Goal: Task Accomplishment & Management: Manage account settings

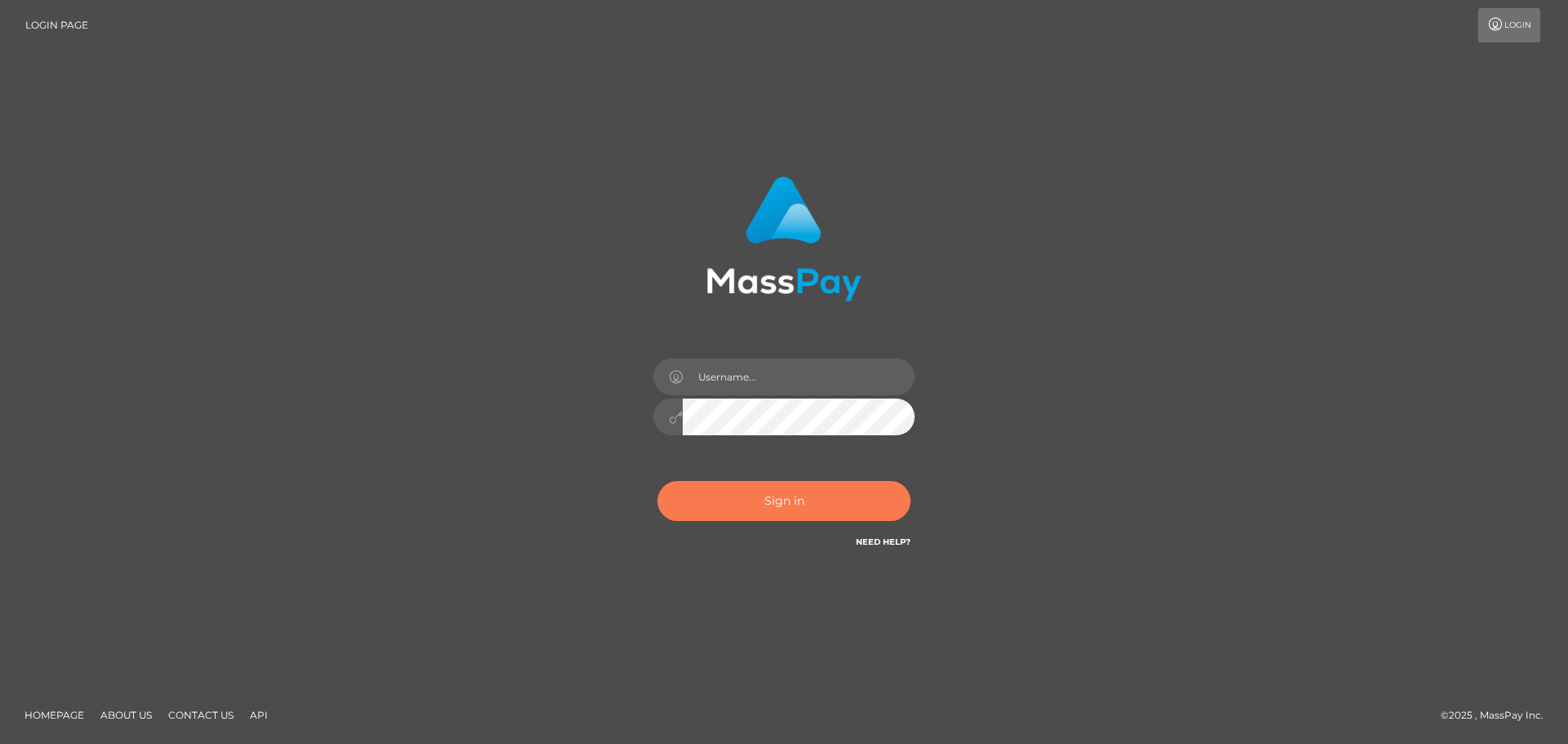
click at [759, 496] on button "Sign in" at bounding box center [784, 501] width 253 height 40
type input "hello.feetfinder"
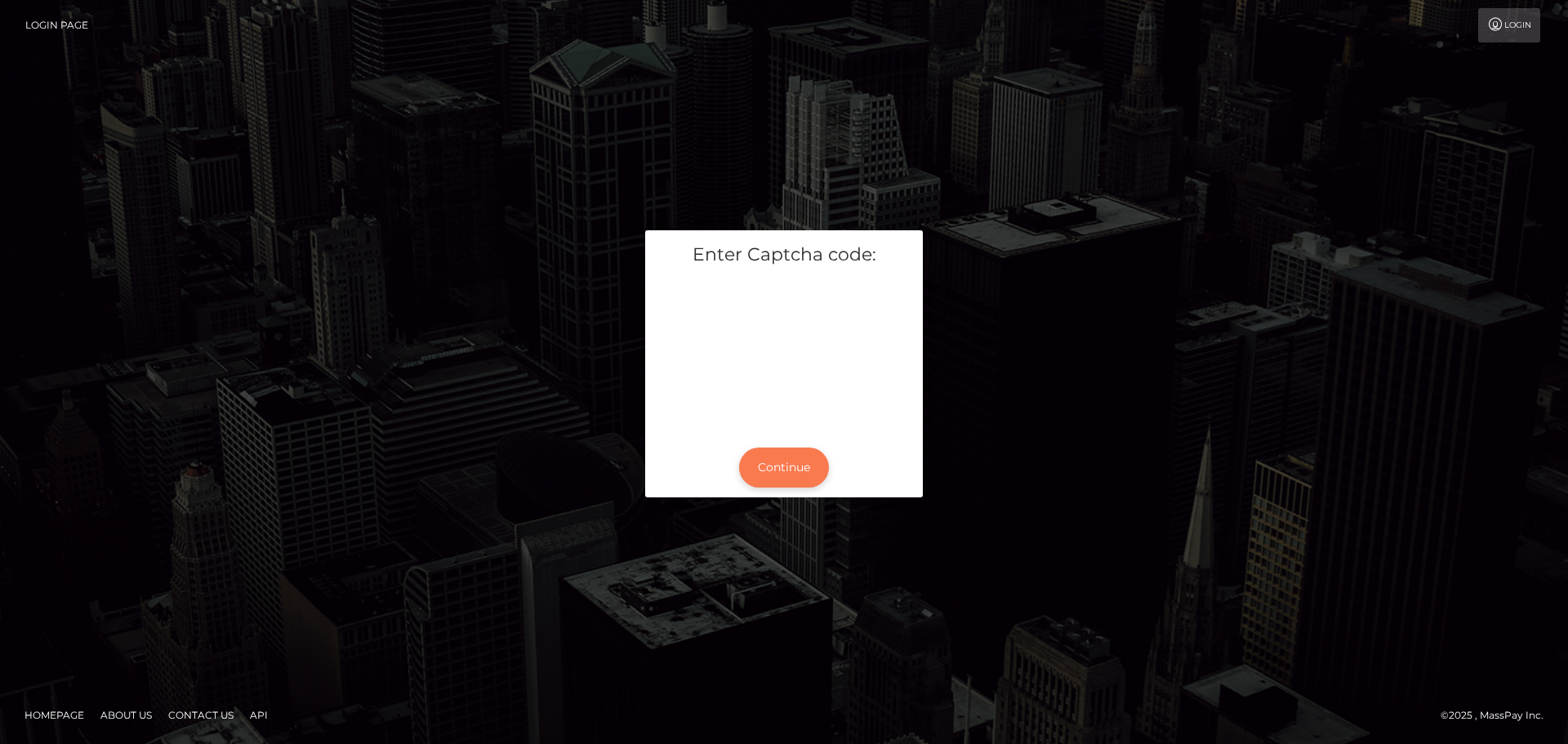
click at [764, 464] on button "Continue" at bounding box center [783, 468] width 90 height 40
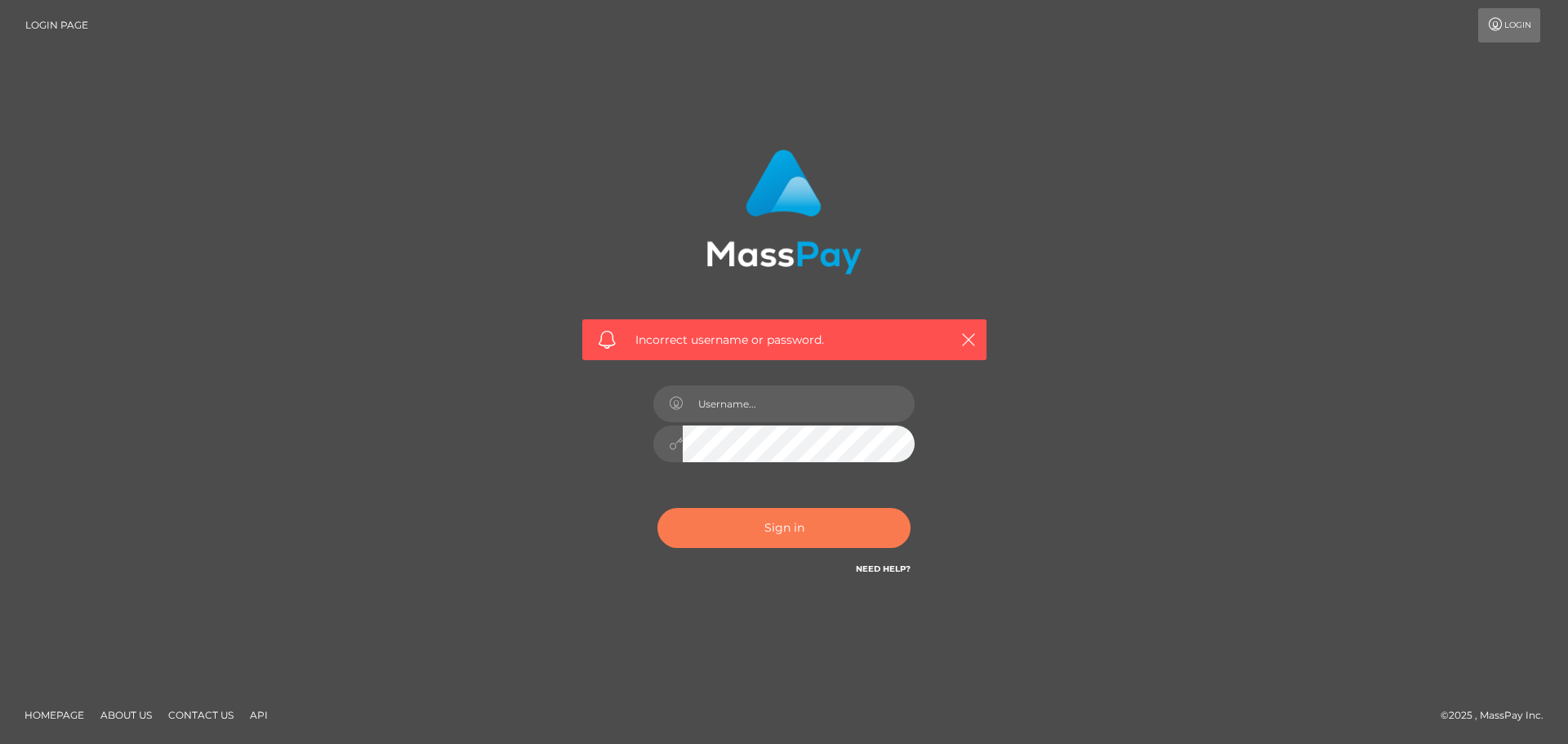
click at [734, 523] on button "Sign in" at bounding box center [784, 528] width 253 height 40
type input "hello.feetfinder"
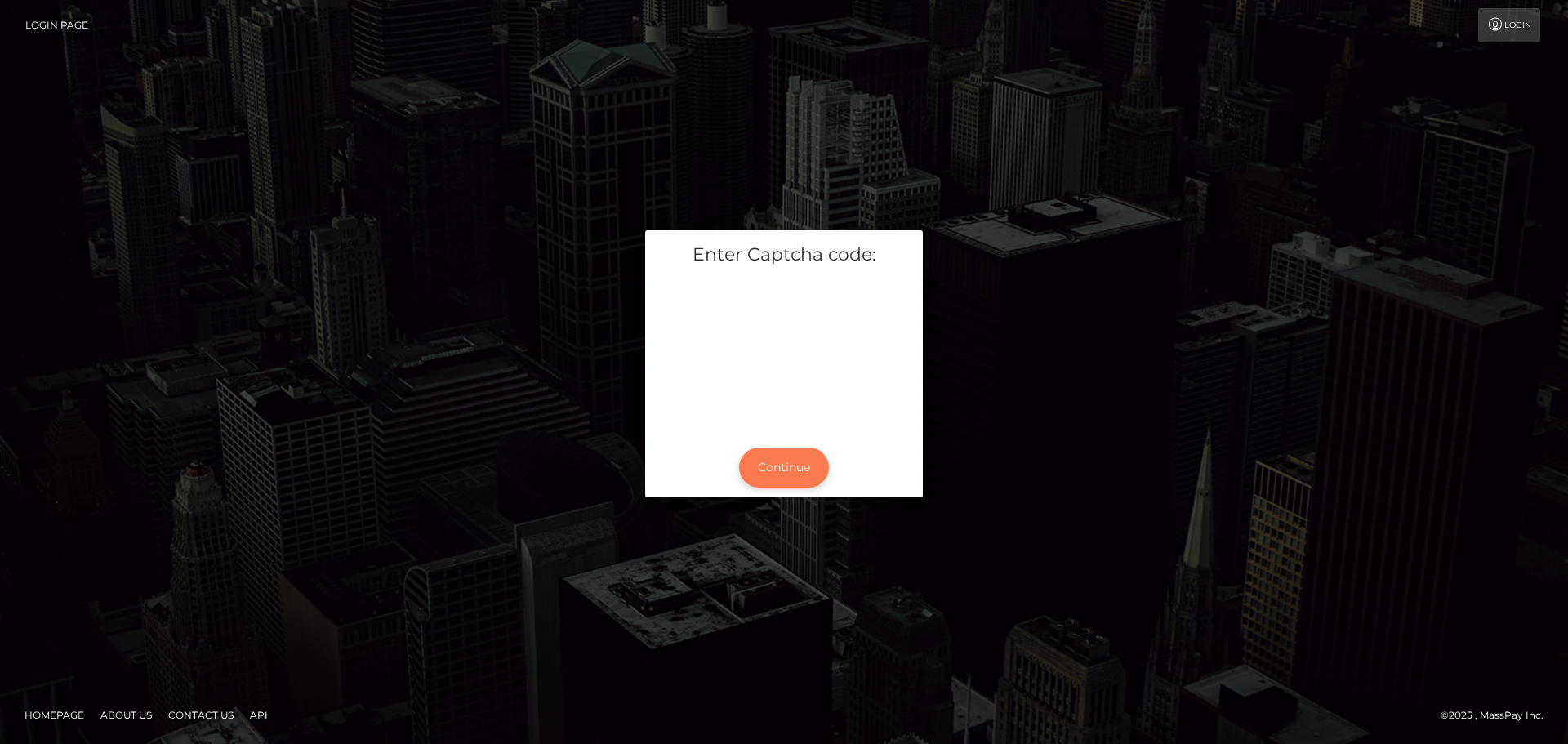
click at [788, 458] on button "Continue" at bounding box center [783, 468] width 90 height 40
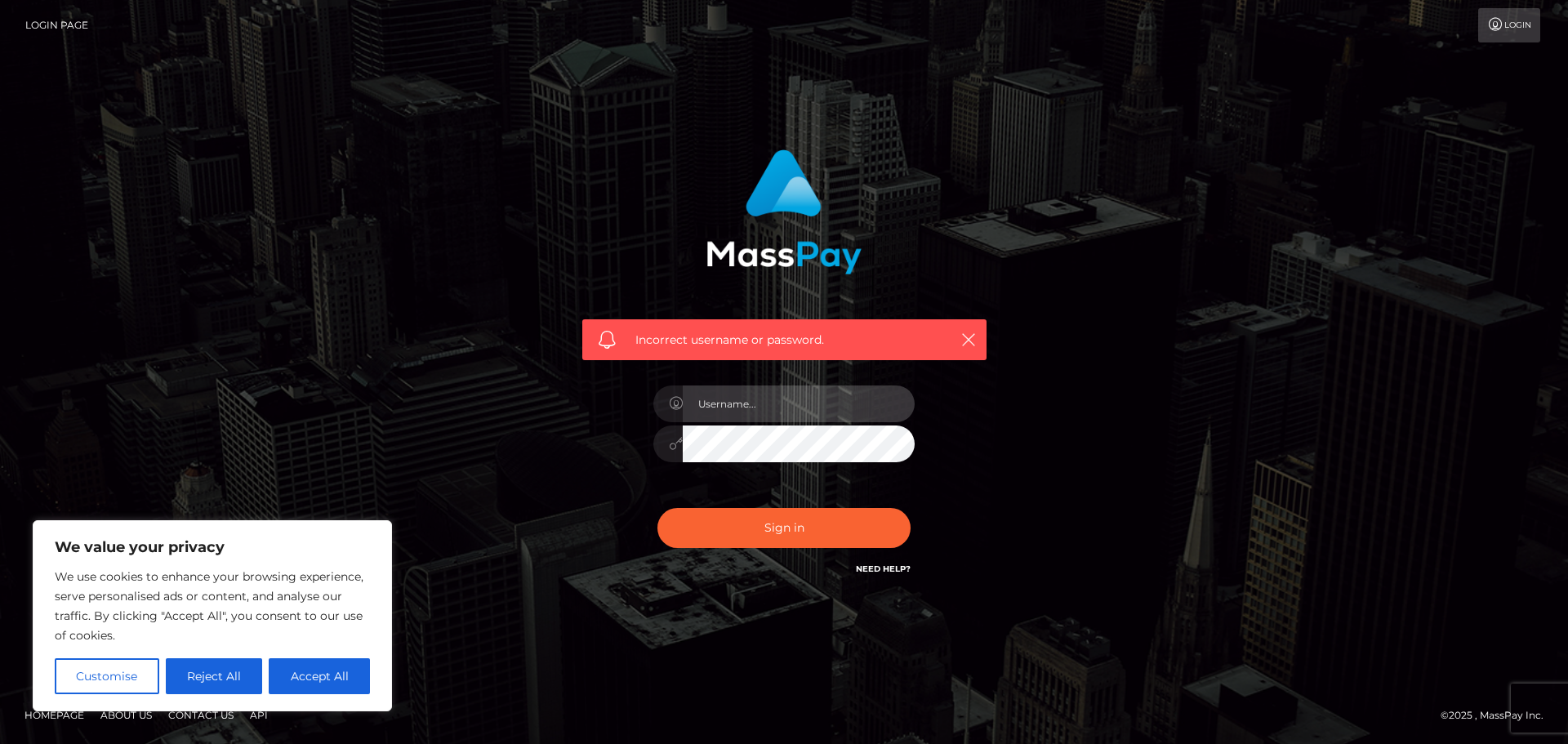
type input "hello.feetfinder"
drag, startPoint x: 989, startPoint y: 584, endPoint x: 943, endPoint y: 572, distance: 47.5
click at [988, 582] on div "Incorrect username or password. hello.feetfinder" at bounding box center [784, 364] width 429 height 453
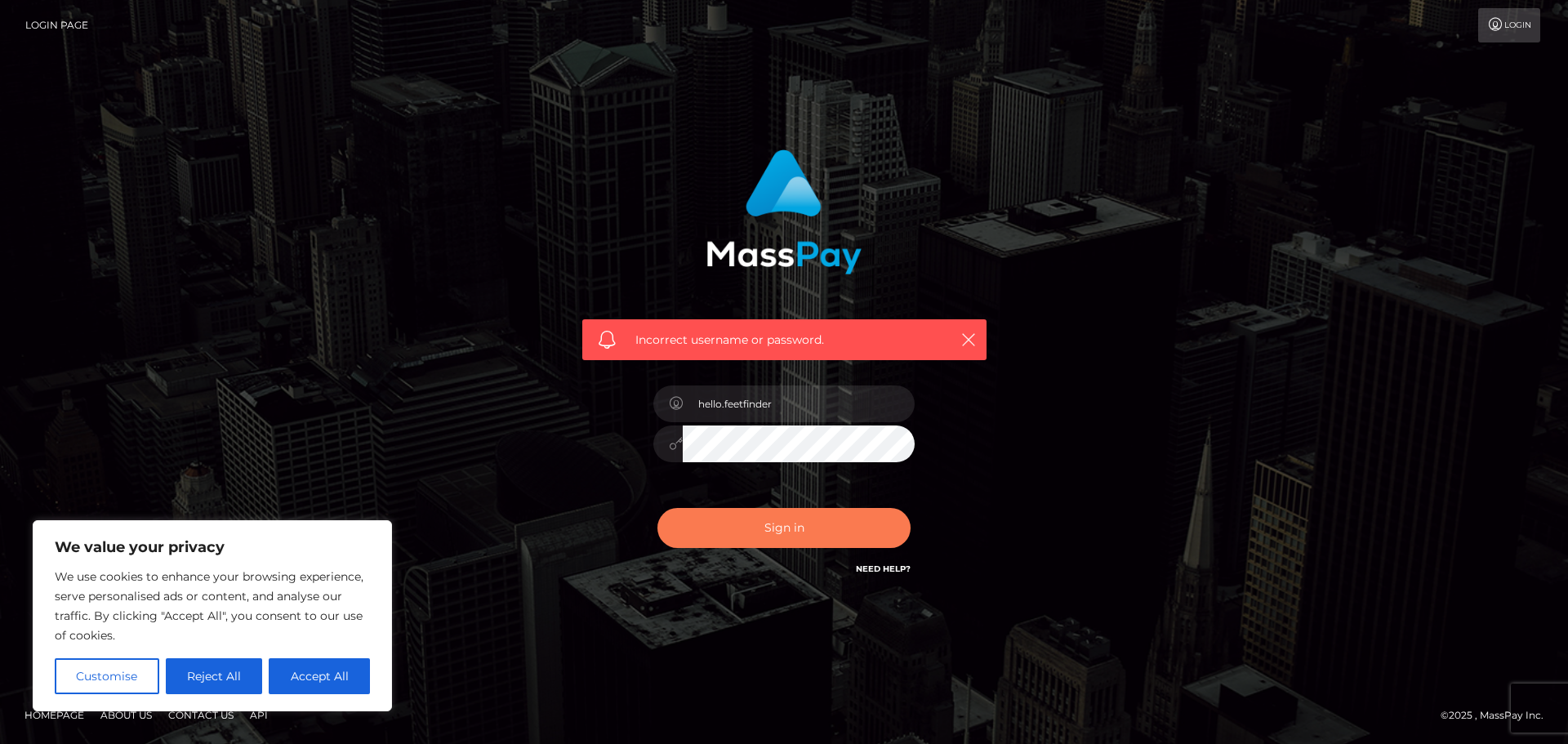
click at [752, 521] on button "Sign in" at bounding box center [784, 528] width 253 height 40
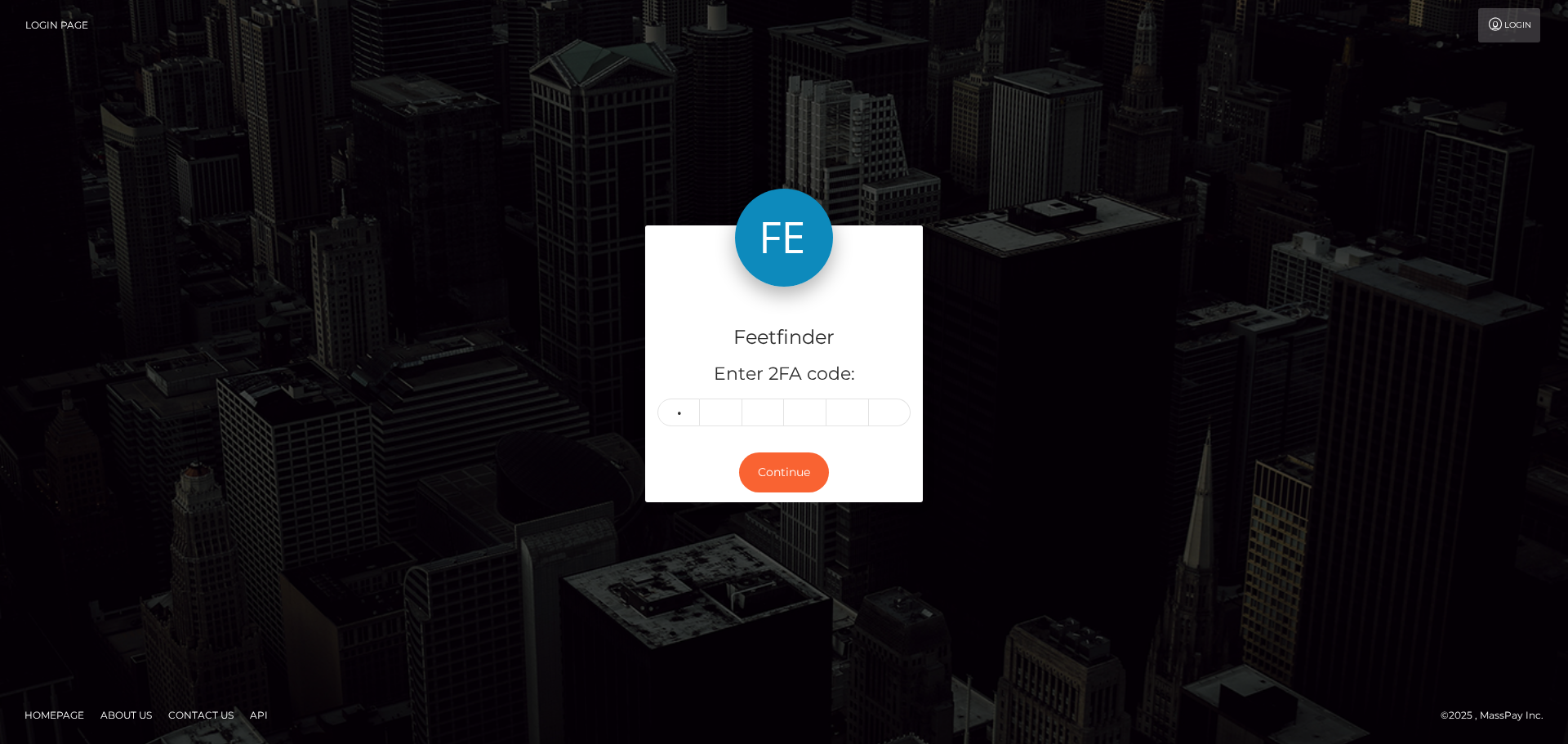
type input "6"
type input "7"
type input "1"
type input "2"
type input "3"
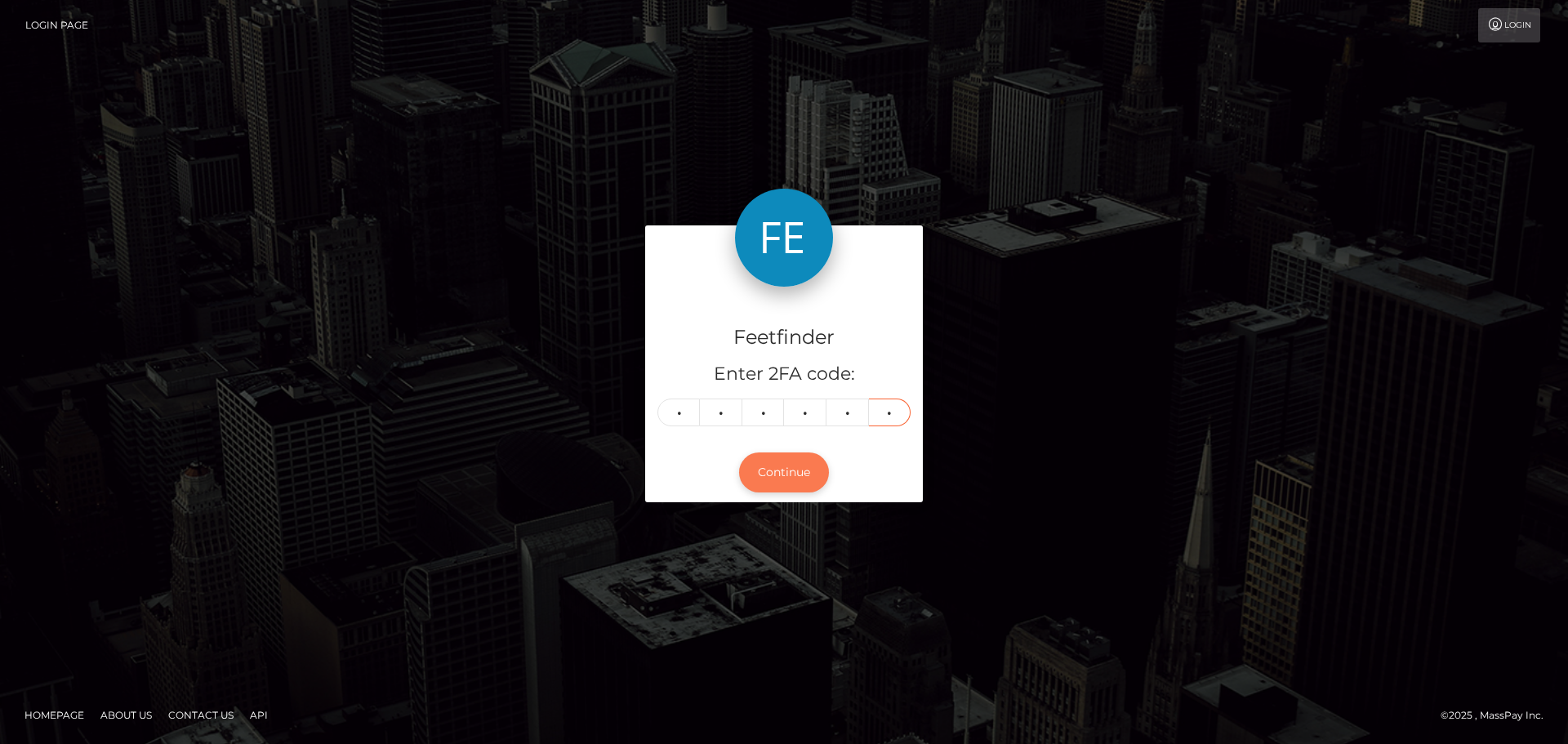
type input "7"
click at [763, 481] on button "Continue" at bounding box center [783, 473] width 90 height 40
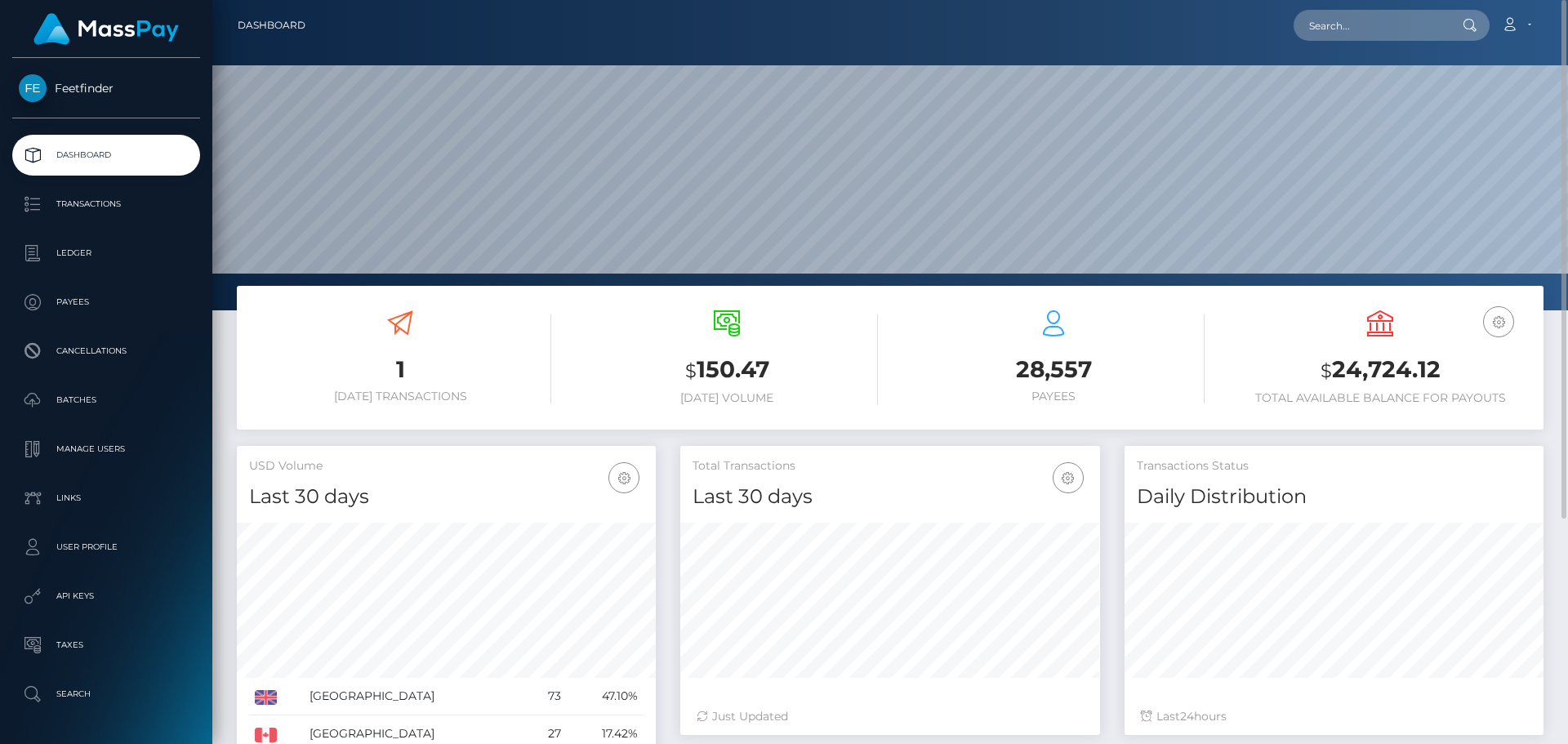
scroll to position [190, 0]
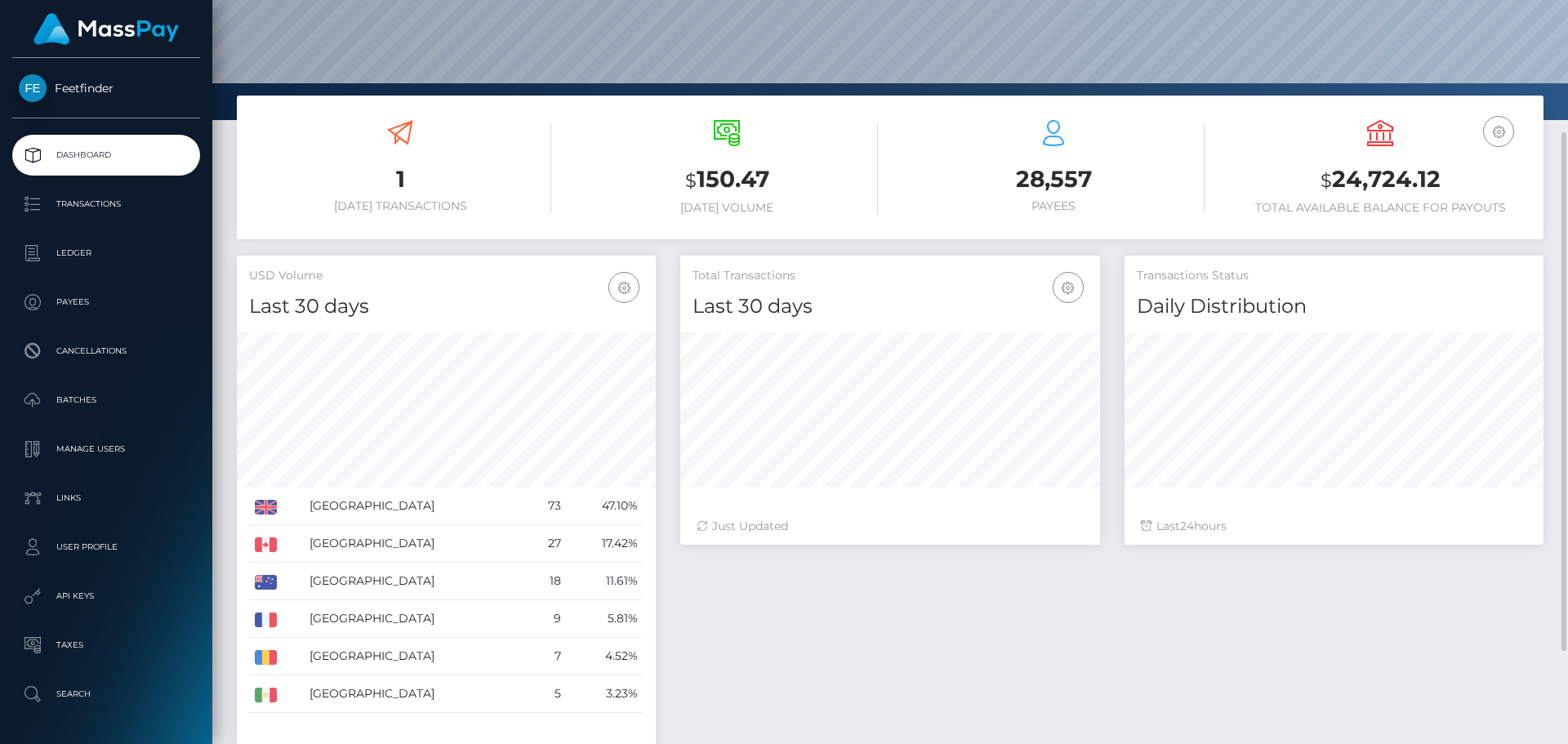
click at [397, 177] on h3 "1" at bounding box center [400, 179] width 302 height 32
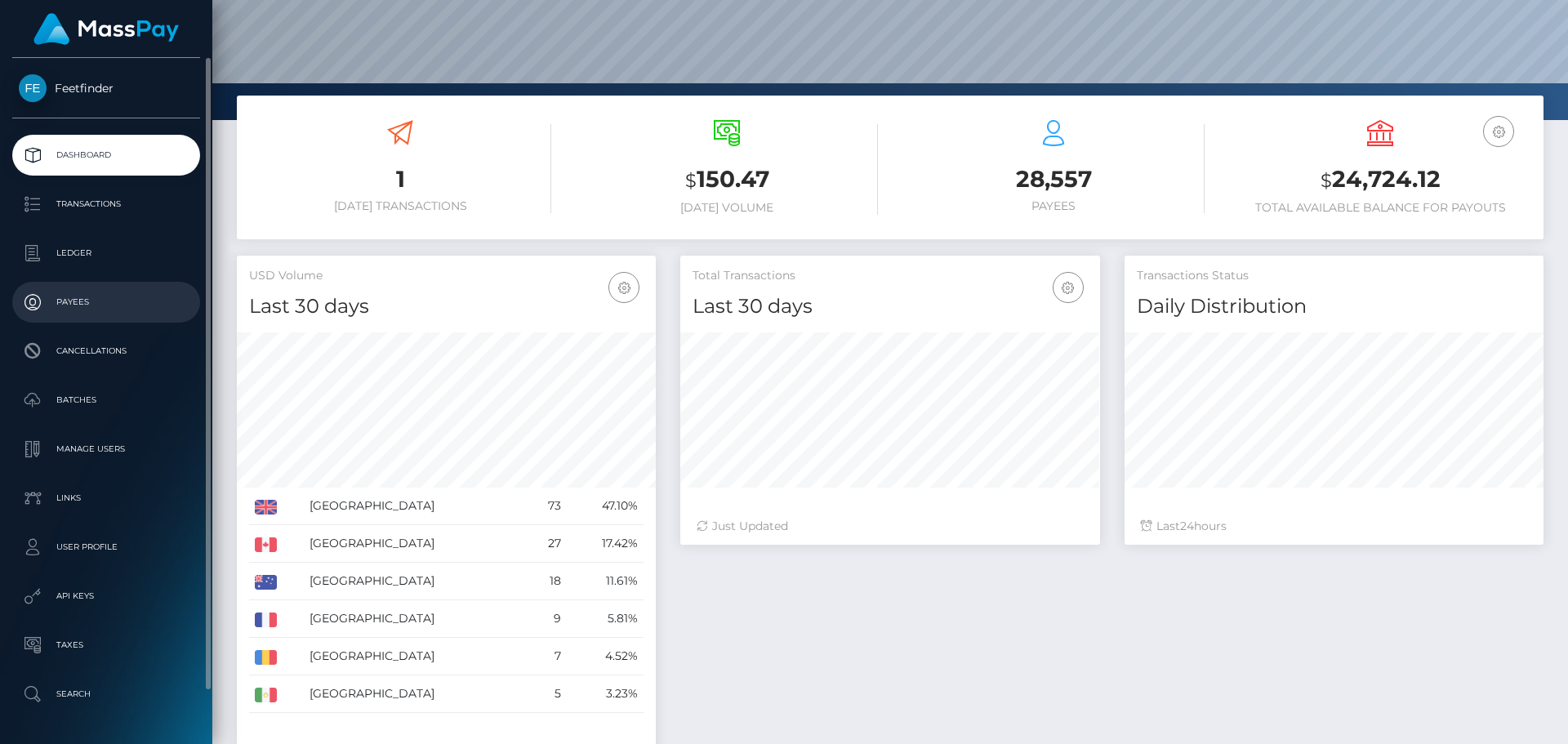
click at [56, 302] on p "Payees" at bounding box center [105, 302] width 174 height 24
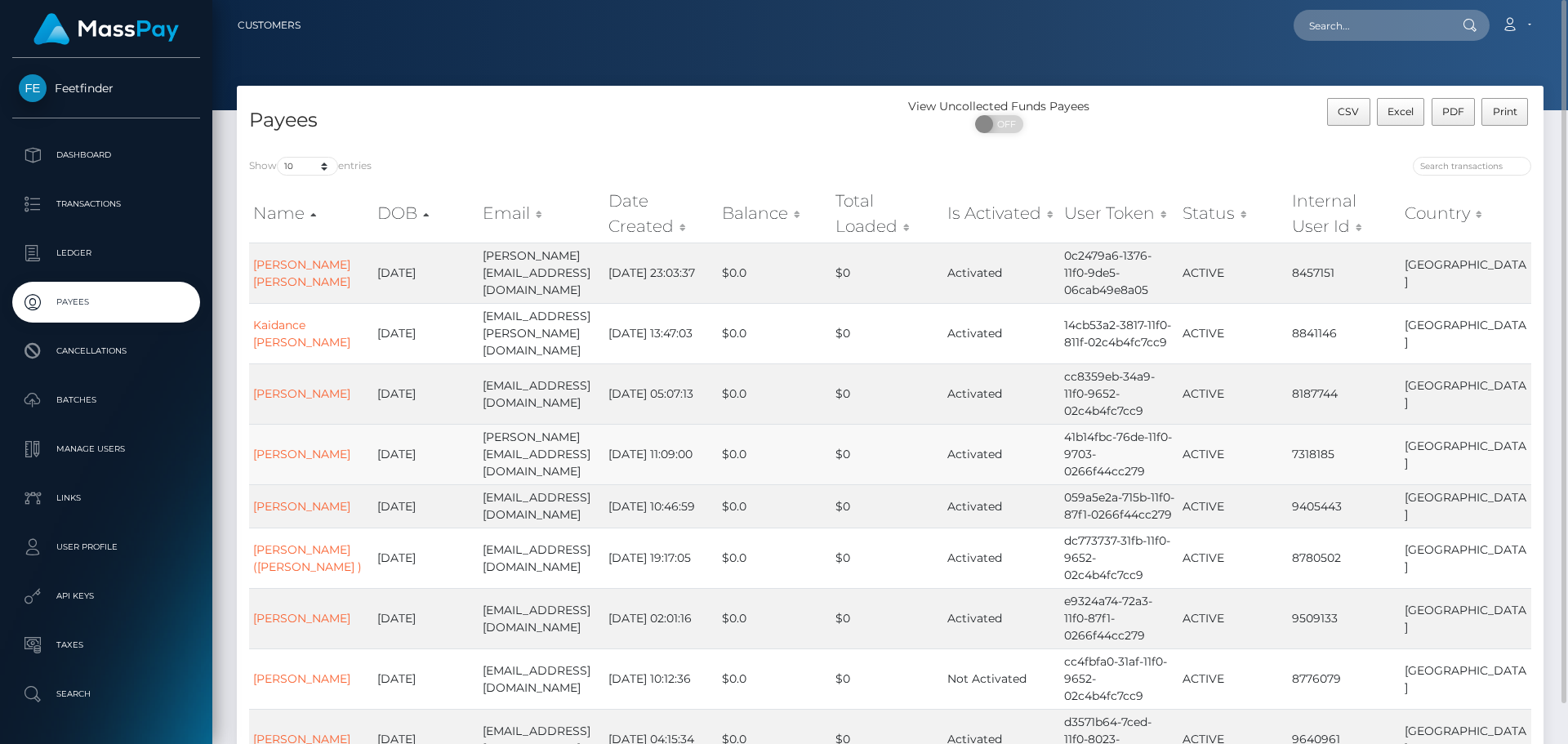
click at [714, 445] on td "2025-08-11 11:09:00" at bounding box center [660, 454] width 113 height 61
click at [1482, 163] on input "search" at bounding box center [1471, 166] width 119 height 19
paste input "b8a204ec-8c98-11f0-bd85-0694aced620b"
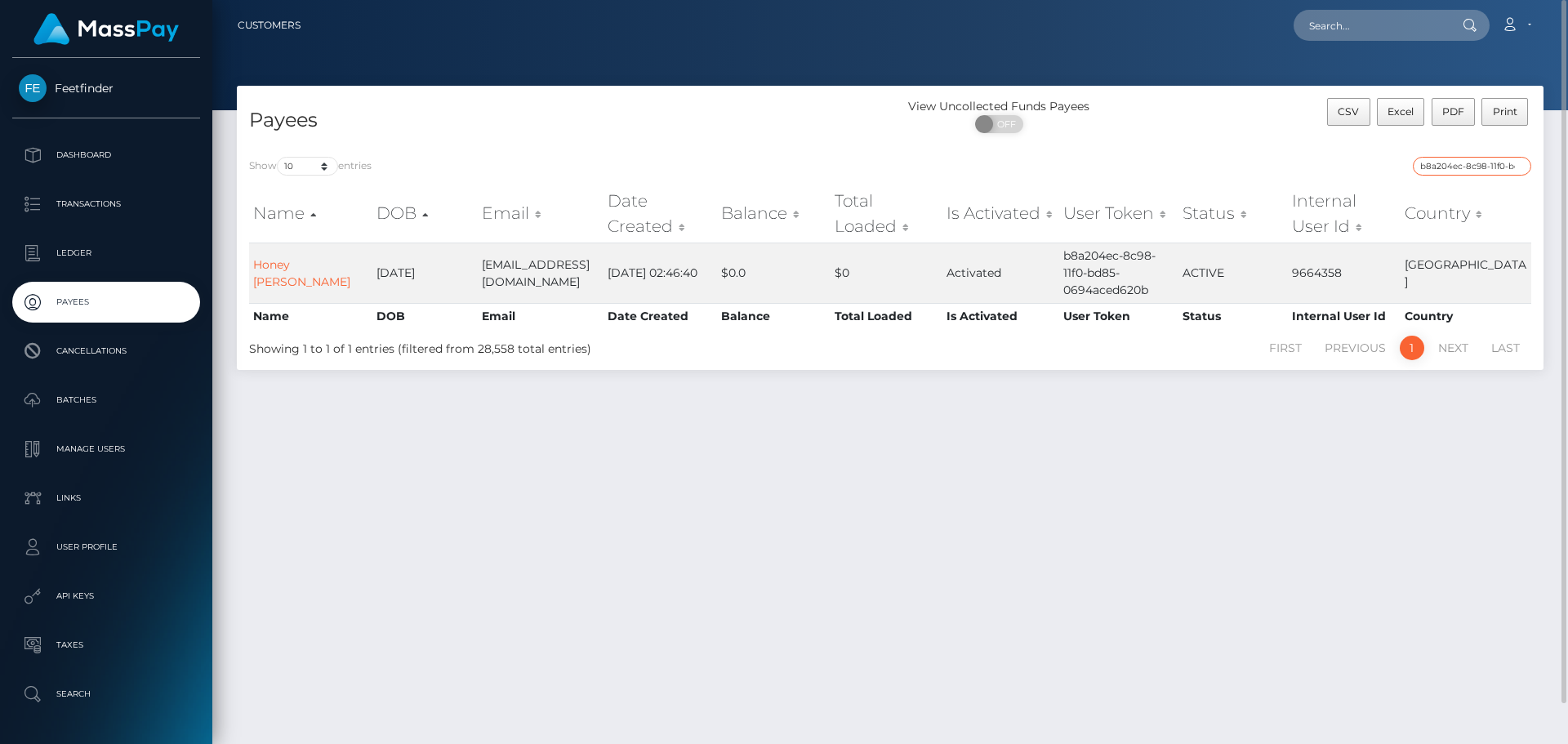
click at [1428, 158] on input "b8a204ec-8c98-11f0-bd85-0694aced620b" at bounding box center [1471, 166] width 119 height 19
paste input "f138e4e4-84b3-11f0-8023-0266f44cc279"
type input "f138e4e4-84b3-11f0-8023-0266f44cc279"
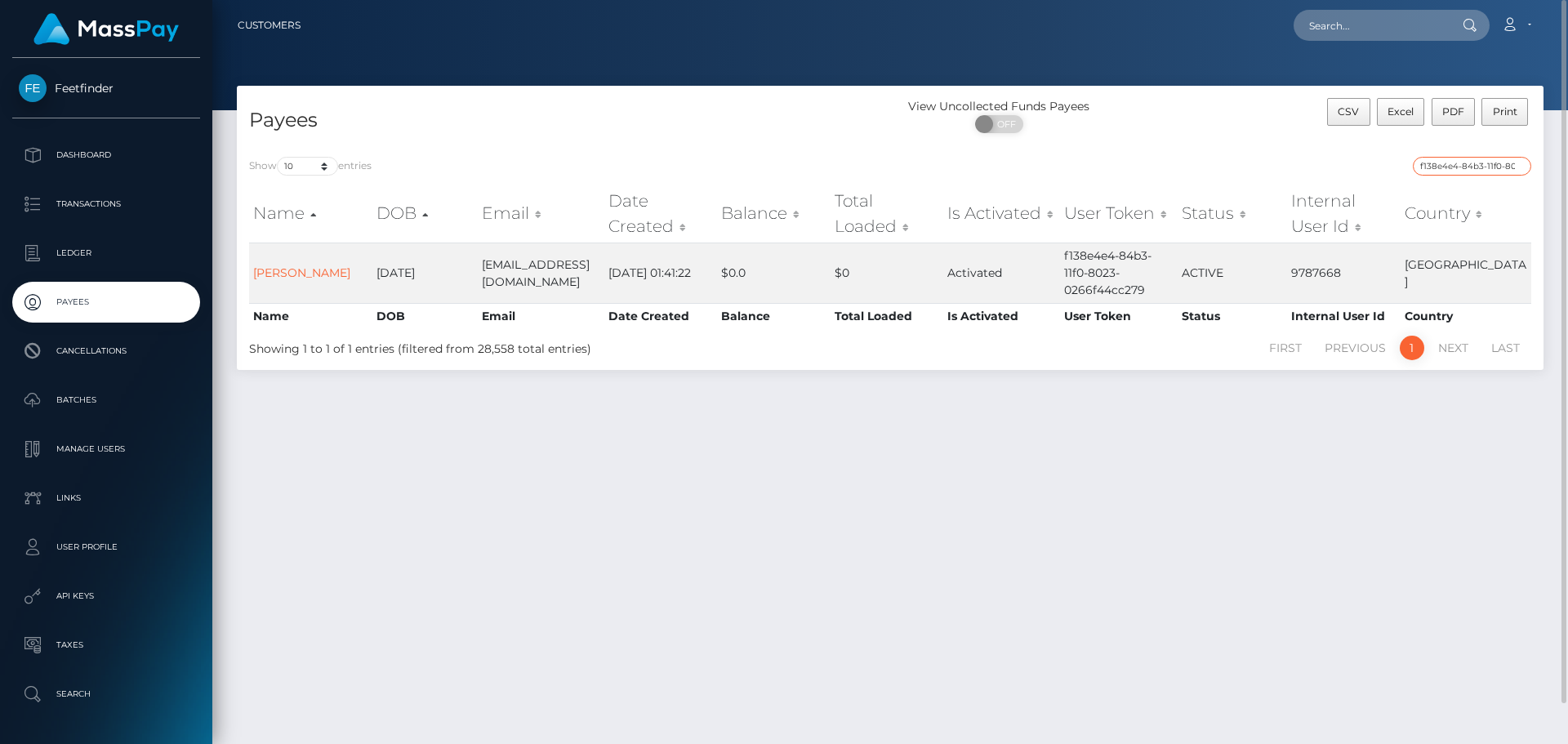
click at [1517, 164] on input "f138e4e4-84b3-11f0-8023-0266f44cc279" at bounding box center [1471, 166] width 119 height 19
click at [1517, 164] on input "search" at bounding box center [1471, 166] width 119 height 19
paste input "7dda5d18-84fe-11f0-8023-0266f44cc279"
click at [1437, 166] on input "7dda5d18-84fe-11f0-8023-0266f44cc279" at bounding box center [1471, 166] width 119 height 19
paste input "60bb1b3c-54be-11f0-b1fb-02a8c2768cb"
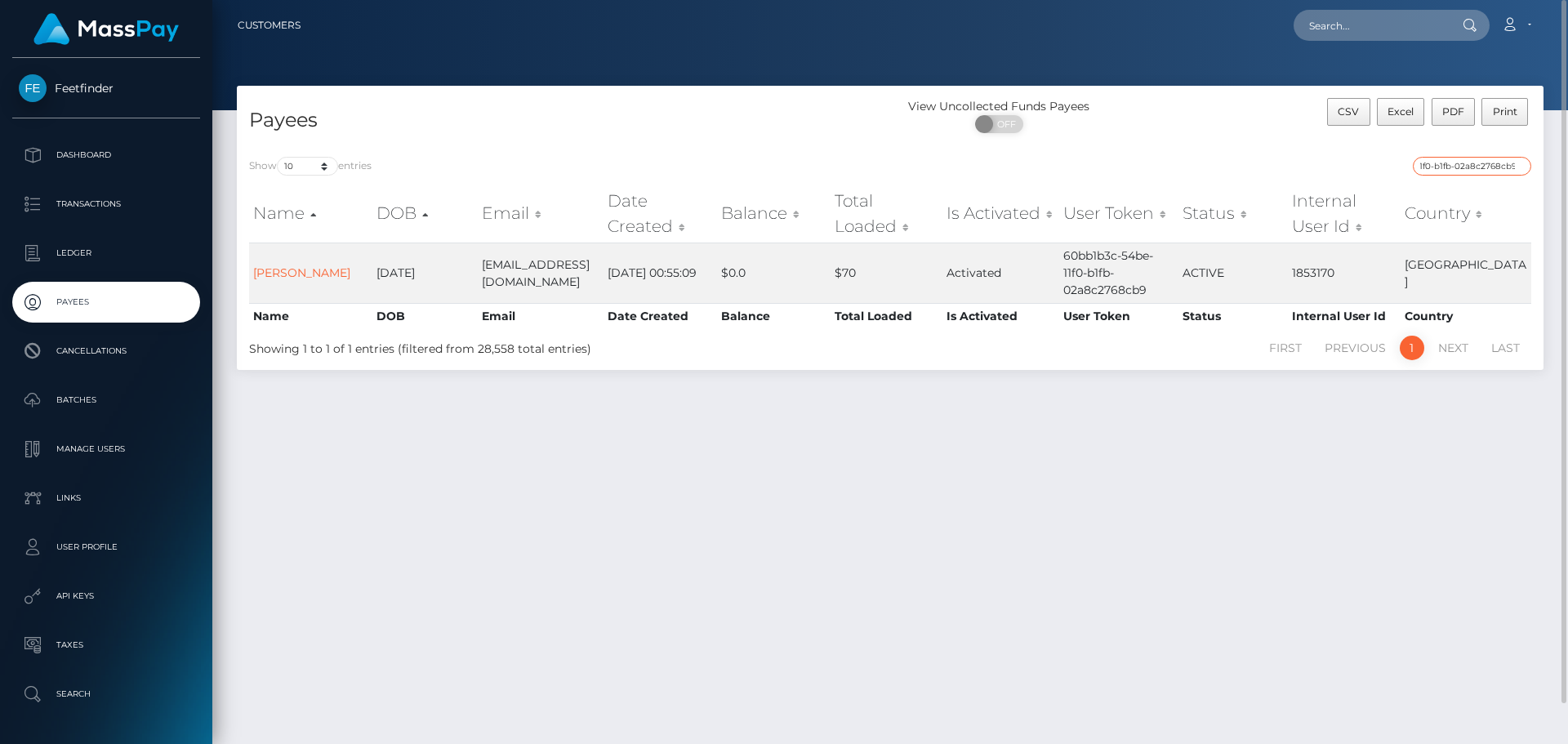
type input "60bb1b3c-54be-11f0-b1fb-02a8c2768cb9"
click at [1518, 165] on input "60bb1b3c-54be-11f0-b1fb-02a8c2768cb9" at bounding box center [1471, 166] width 119 height 19
click at [1500, 165] on input "search" at bounding box center [1471, 166] width 119 height 19
paste input "edbfd93d-8c84-11f0-bd85-0694aced620b"
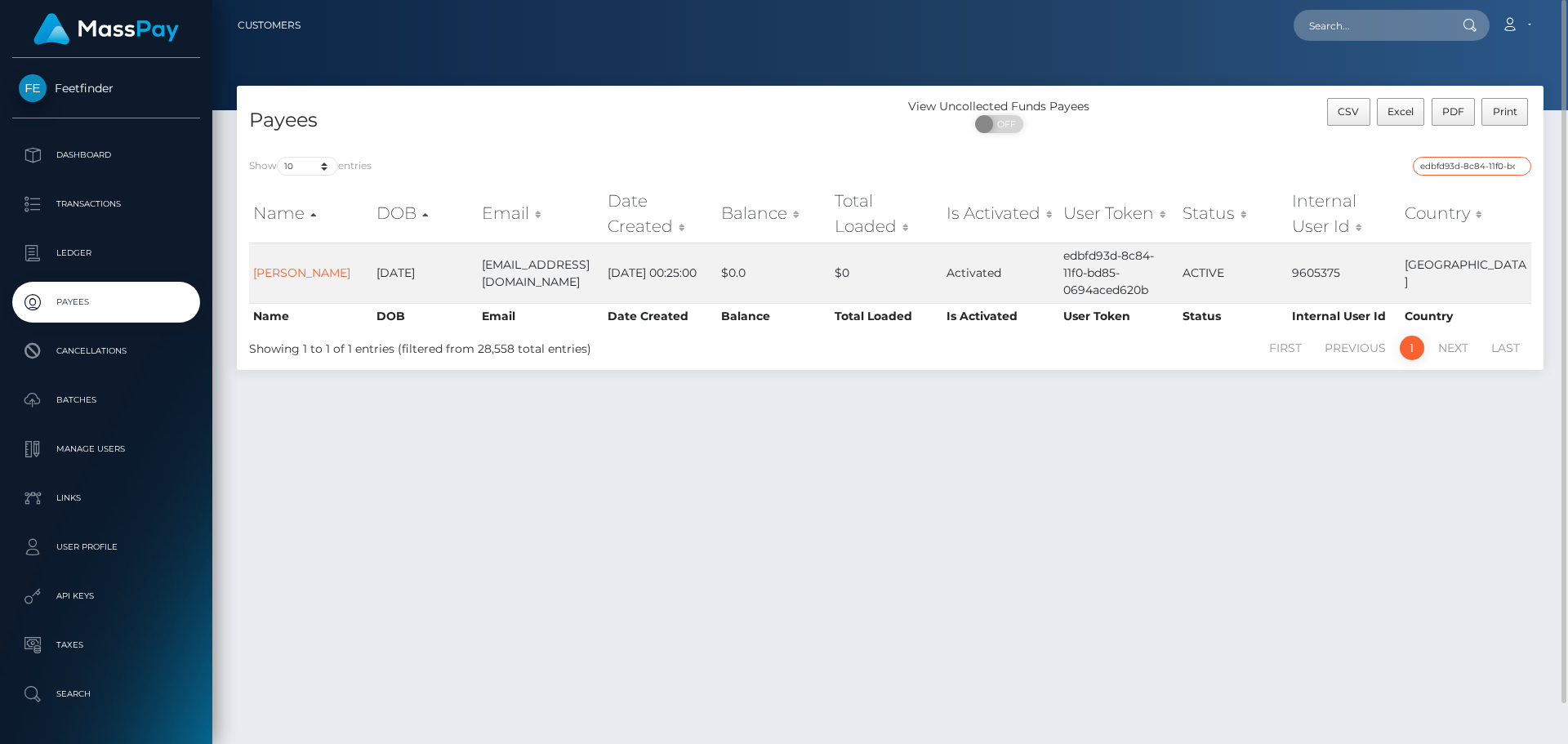
click at [1459, 169] on input "edbfd93d-8c84-11f0-bd85-0694aced620b" at bounding box center [1471, 166] width 119 height 19
paste input "2e5667b6-5f68-11f0-b1fb-02a8c2768cb9"
click at [1464, 164] on input "2e5667b6-5f68-11f0-b1fb-02a8c2768cb9" at bounding box center [1471, 166] width 119 height 19
paste input "4b089c46-8505-11f0-8023-0266f44cc27"
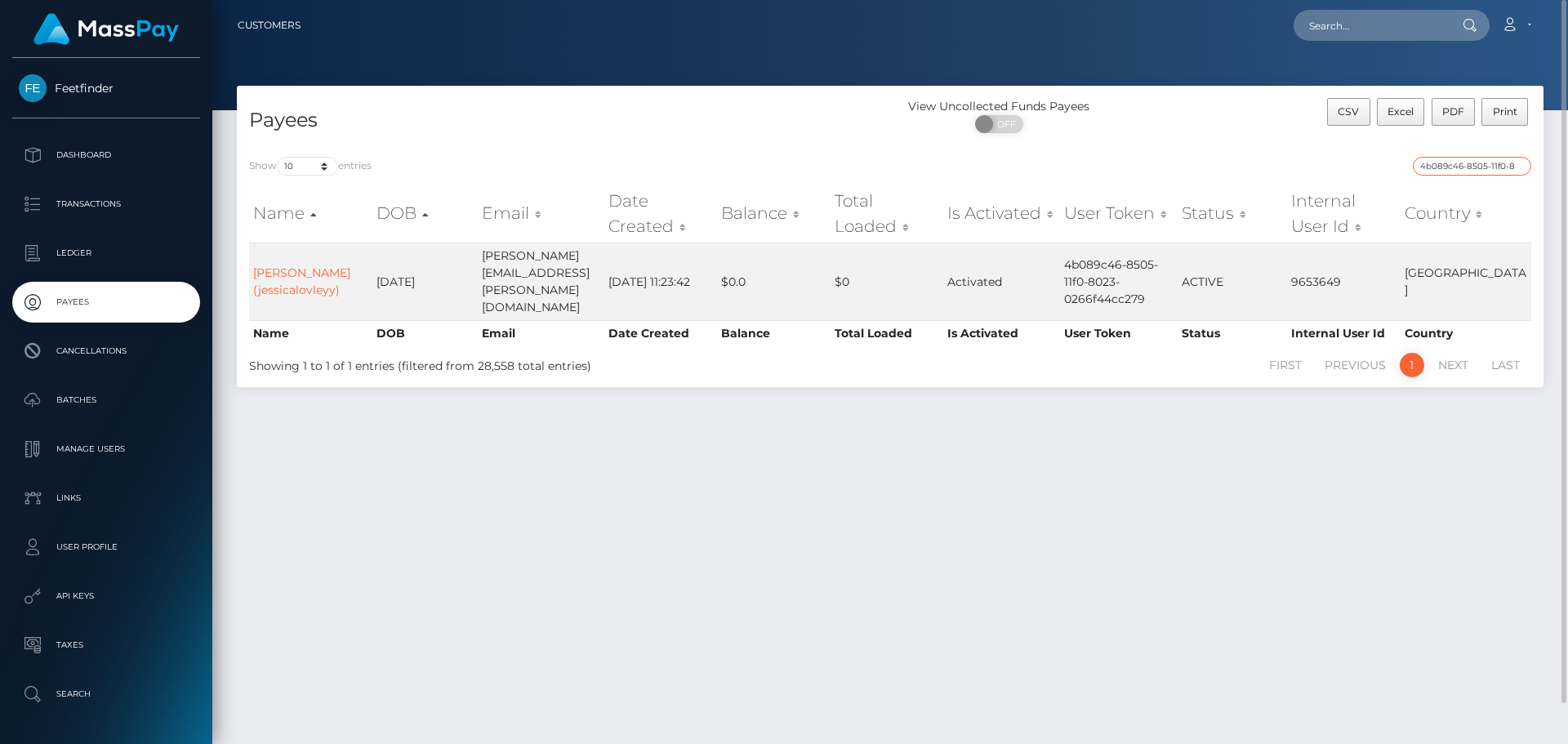
click at [1452, 169] on input "4b089c46-8505-11f0-8023-0266f44cc279" at bounding box center [1471, 166] width 119 height 19
paste input "7dda5d18-84fe"
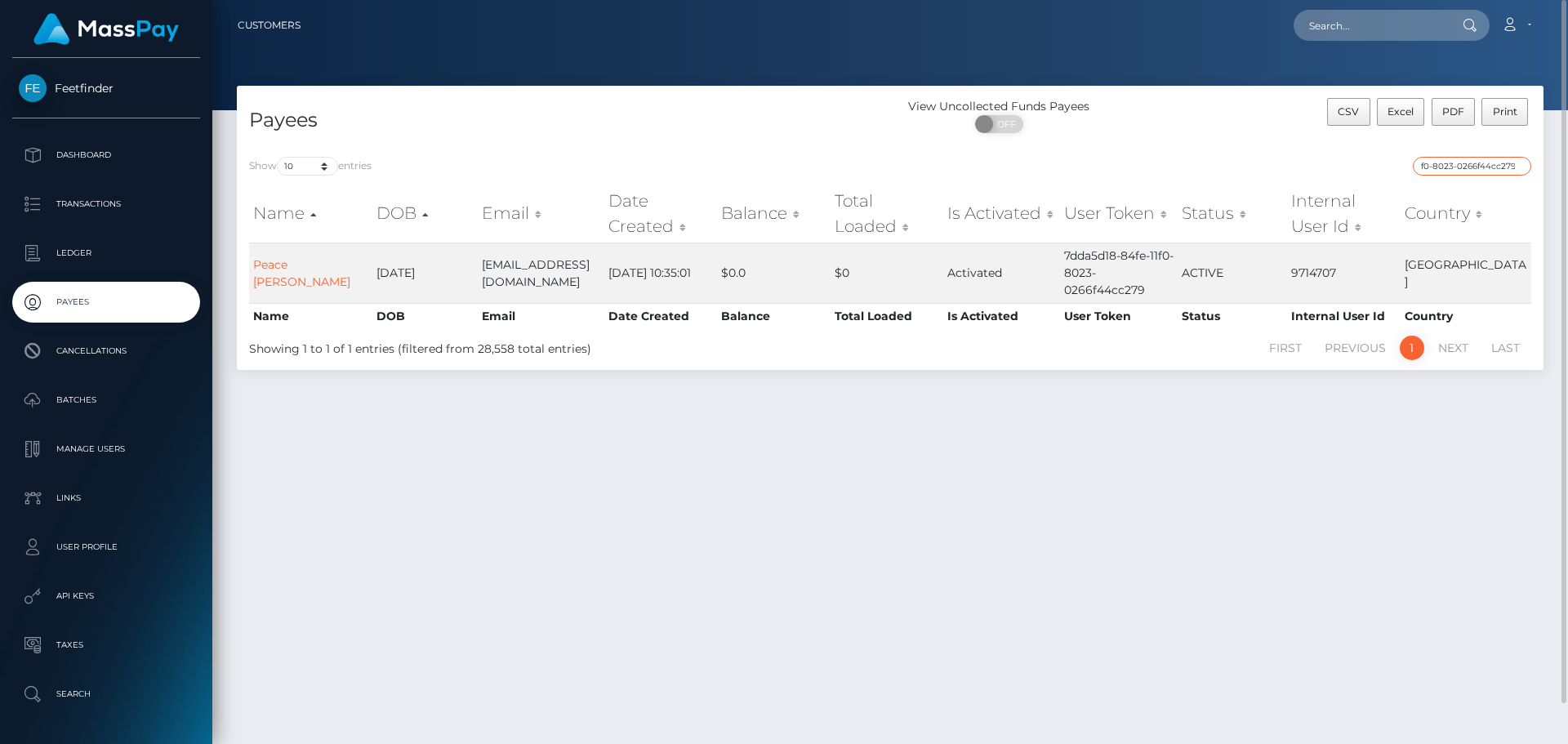
scroll to position [0, 0]
click at [1438, 166] on input "7dda5d18-84fe-11f0-8023-0266f44cc279" at bounding box center [1471, 166] width 119 height 19
paste input "84e5d657-4fb2-11f0-bf09-062f66d36555"
click at [1442, 161] on input "84e5d657-4fb2-11f0-bf09-062f66d36555" at bounding box center [1471, 166] width 119 height 19
paste input "fed55b0-7c45-11f0-8023-0266f44cc279"
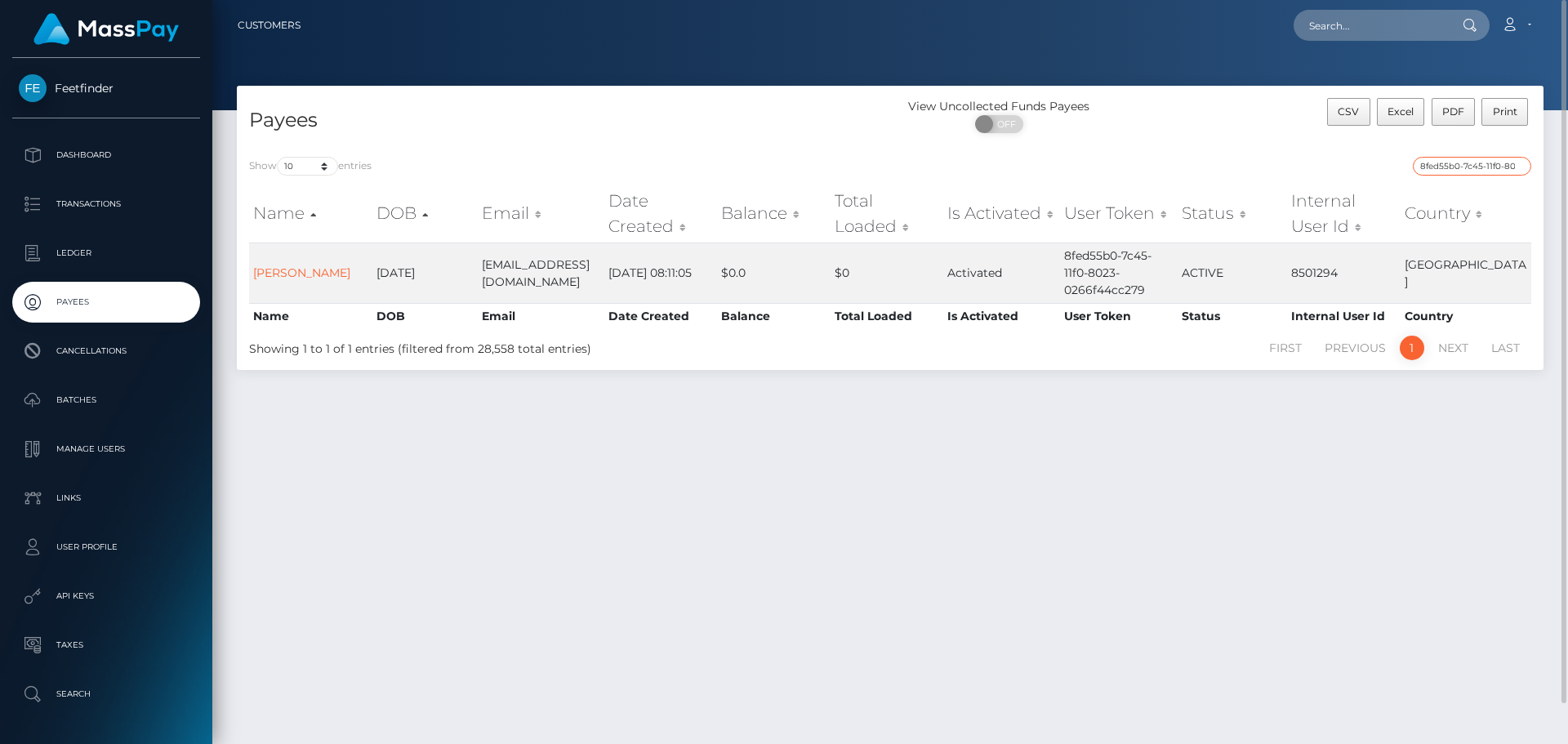
click at [1486, 168] on input "8fed55b0-7c45-11f0-8023-0266f44cc279" at bounding box center [1471, 166] width 119 height 19
paste input "456ac5e2-76fe-11f0-970"
click at [1485, 171] on input "456ac5e2-76fe-11f0-9703-0266f44cc279" at bounding box center [1471, 166] width 119 height 19
paste input "6662ac6e-884d-11f0-802"
click at [1442, 164] on input "6662ac6e-884d-11f0-8023-0266f44cc279" at bounding box center [1471, 166] width 119 height 19
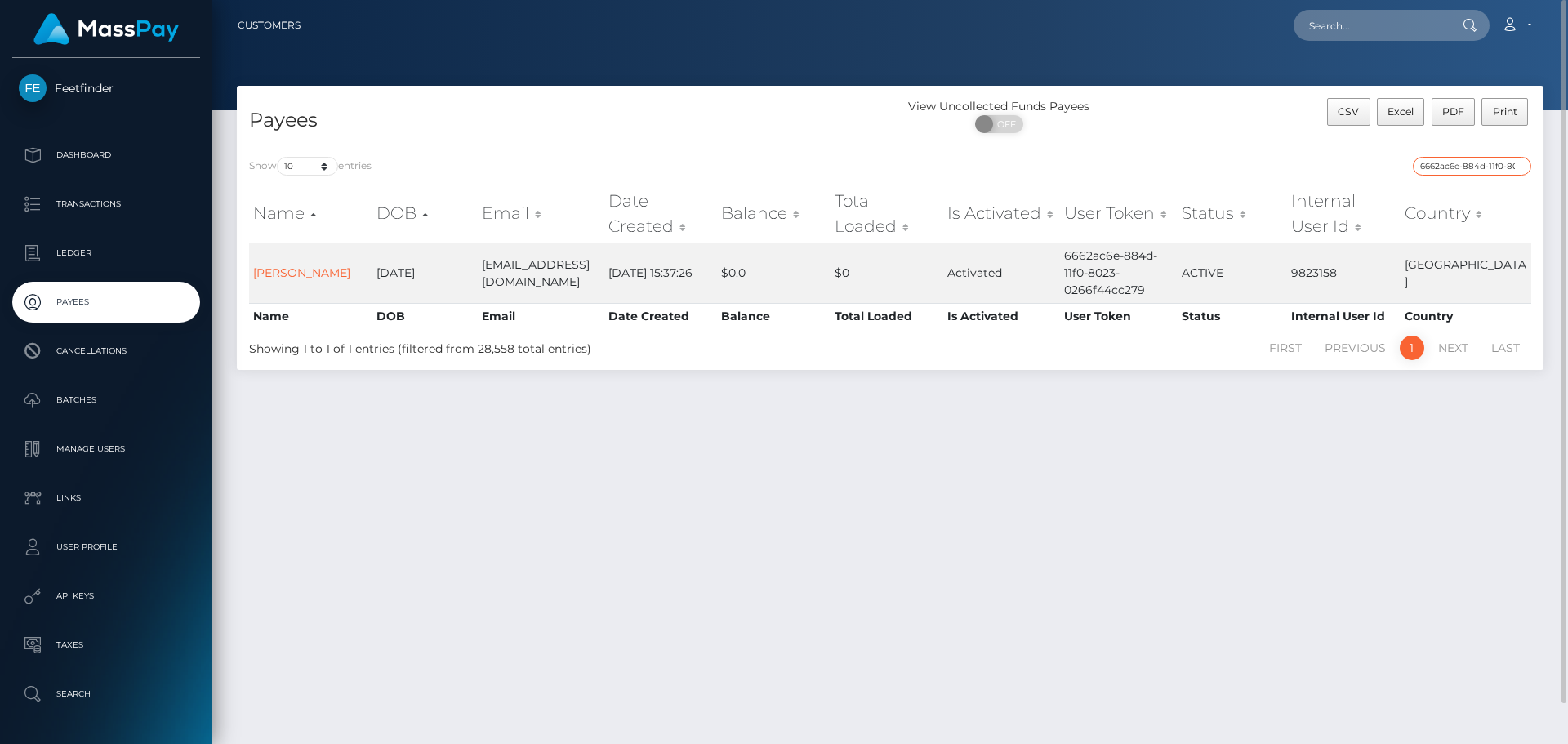
paste input "9af6c9ab-8bfd-11f0-bd85-0694aced620b"
click at [1454, 168] on input "9af6c9ab-8bfd-11f0-bd85-0694aced620b" at bounding box center [1471, 166] width 119 height 19
paste input "14c510e2-8d3a"
click at [1456, 158] on input "14c510e2-8d3a-11f0-bd85-0694aced620b" at bounding box center [1471, 166] width 119 height 19
paste input "0ef4521e-8b56"
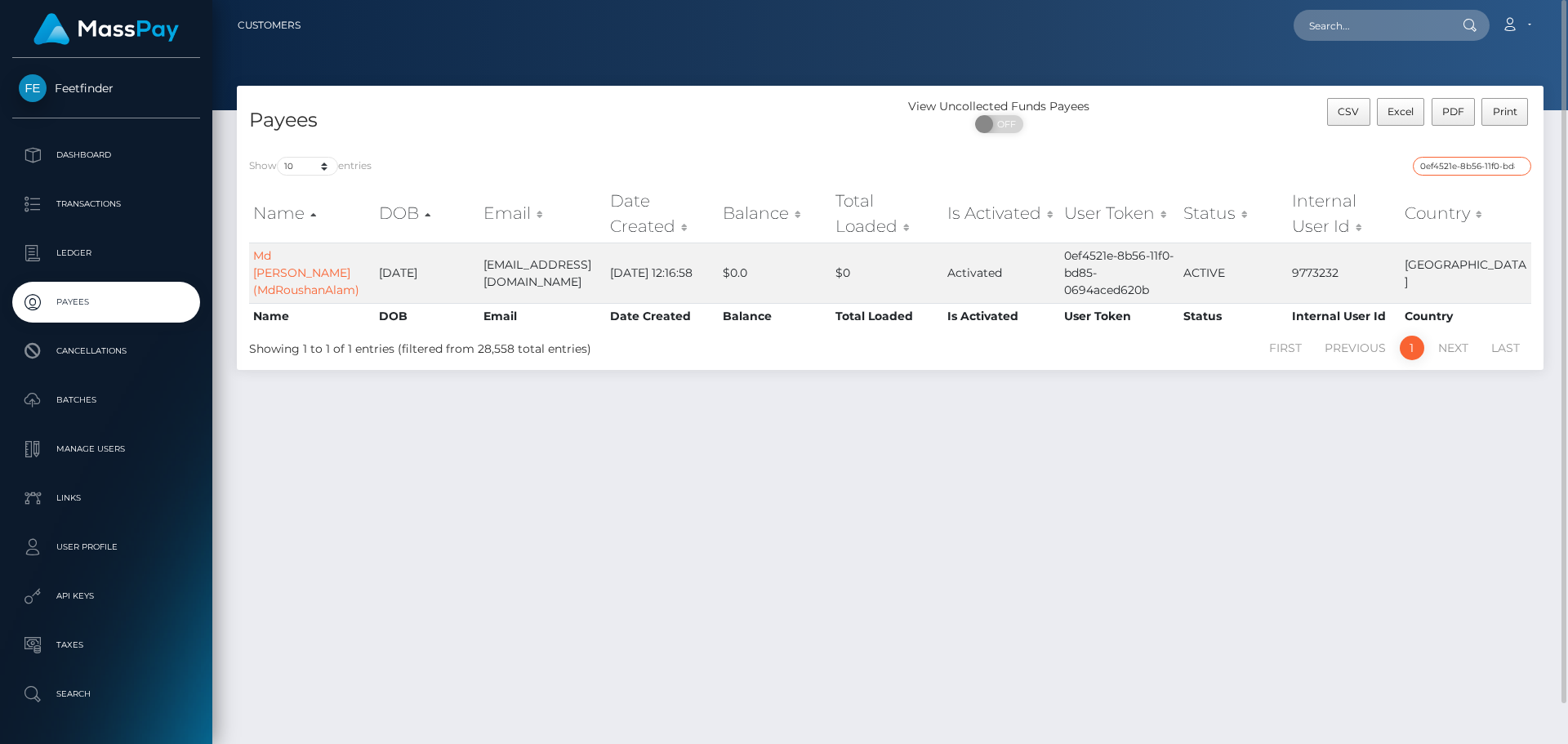
click at [1443, 171] on input "0ef4521e-8b56-11f0-bd85-0694aced620b" at bounding box center [1471, 166] width 119 height 19
paste input "ba173b44-8062-11f0-8023-0266f44cc279"
click at [1463, 169] on input "ba173b44-8062-11f0-8023-0266f44cc279" at bounding box center [1471, 166] width 119 height 19
paste input "672f1bbd-7dc5"
click at [1447, 166] on input "672f1bbd-7dc5-11f0-8023-0266f44cc279" at bounding box center [1471, 166] width 119 height 19
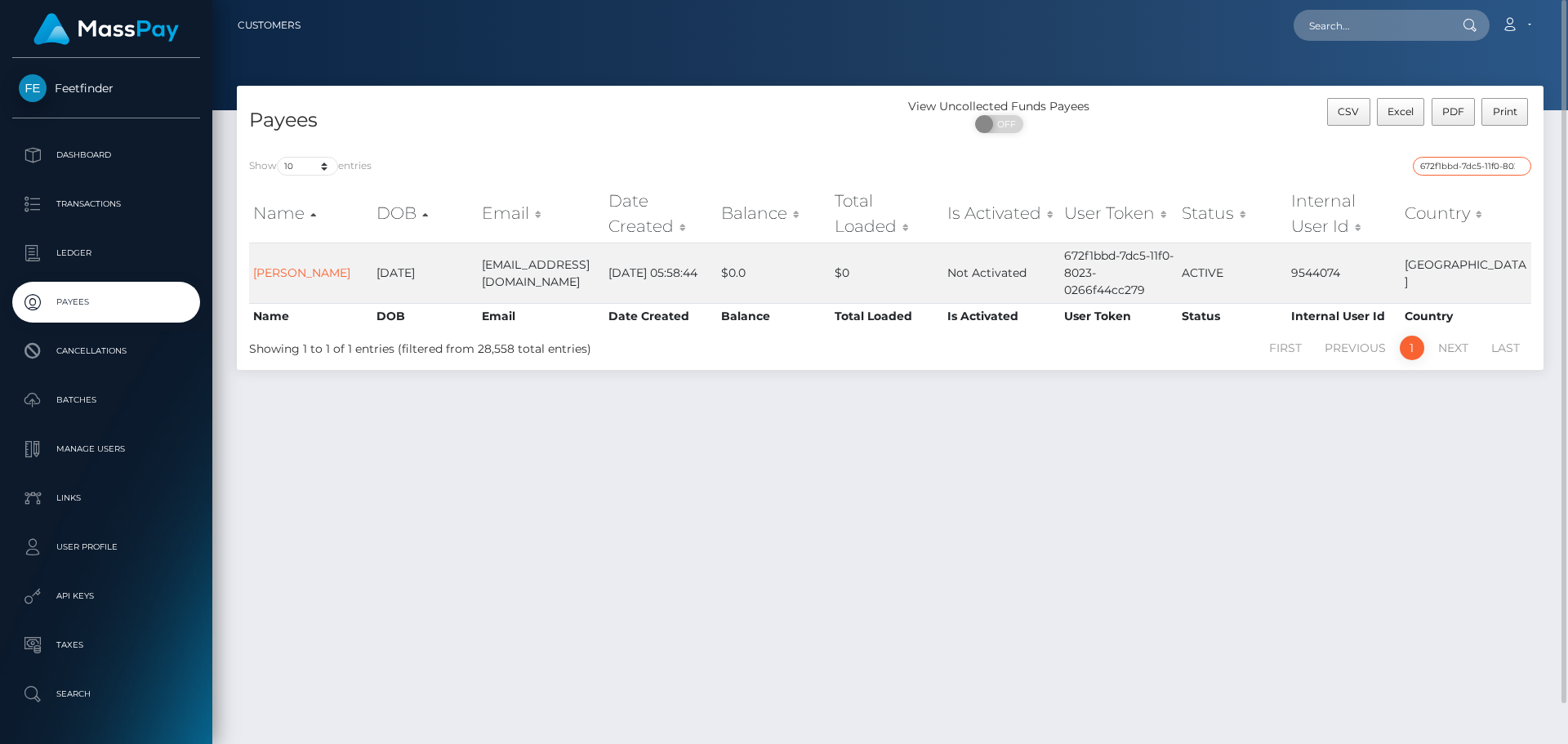
paste input "4b28d13-75e8-11f0-970"
click at [1436, 162] on input "64b28d13-75e8-11f0-9703-0266f44cc279" at bounding box center [1471, 166] width 119 height 19
paste input "8939e80-8a33-11f0-802"
click at [1468, 164] on input "68939e80-8a33-11f0-8023-0266f44cc279" at bounding box center [1471, 166] width 119 height 19
paste input "41b0c412-899c"
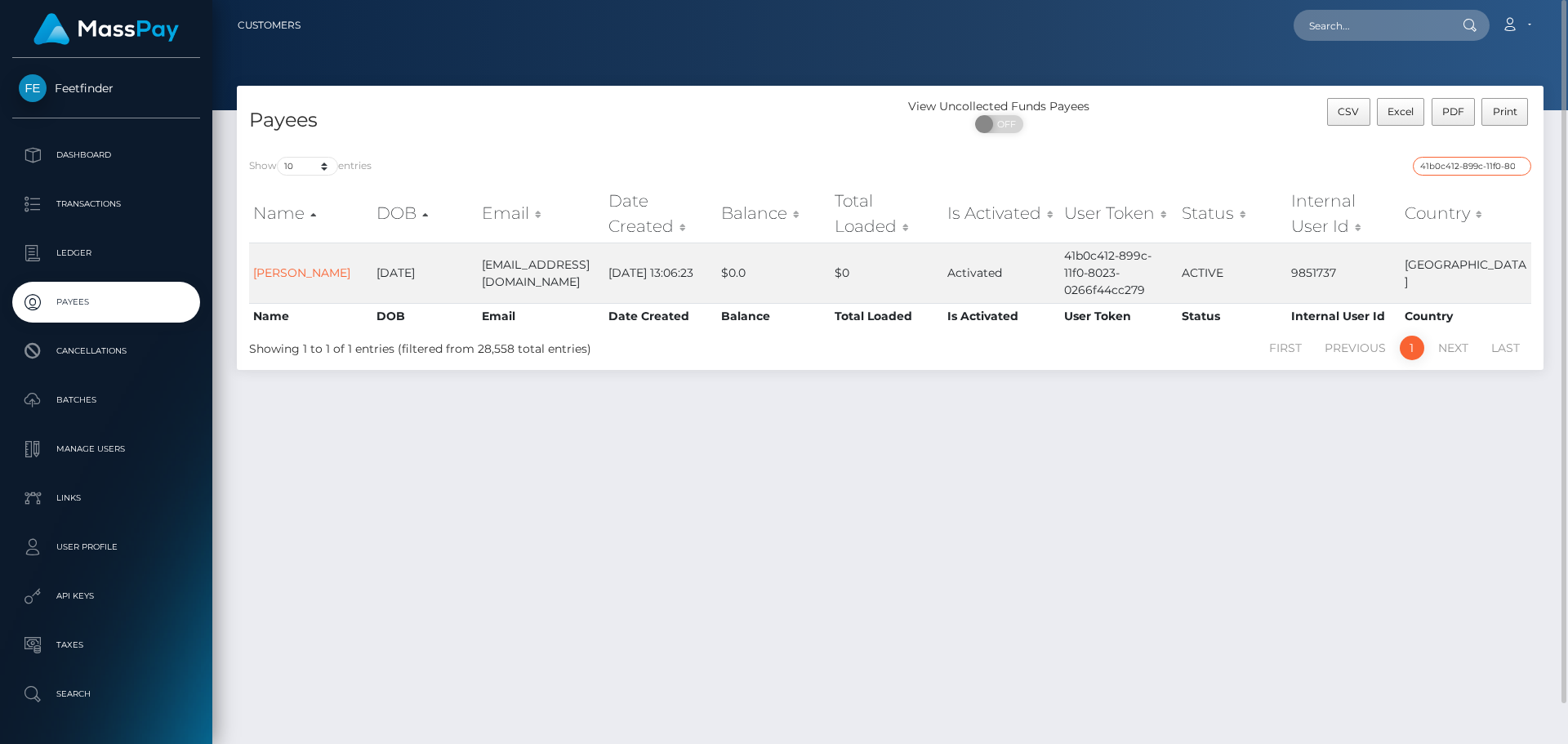
click at [1489, 159] on input "41b0c412-899c-11f0-8023-0266f44cc279" at bounding box center [1471, 166] width 119 height 19
paste input "600473b3-8afd-11f0-bd85-0694aced620b"
click at [1474, 164] on input "600473b3-8afd-11f0-bd85-0694aced620b" at bounding box center [1471, 166] width 119 height 19
paste input "ba025e12-87ee-11f0-8023-0266f44cc279"
type input "ba025e12-87ee-11f0-8023-0266f44cc279"
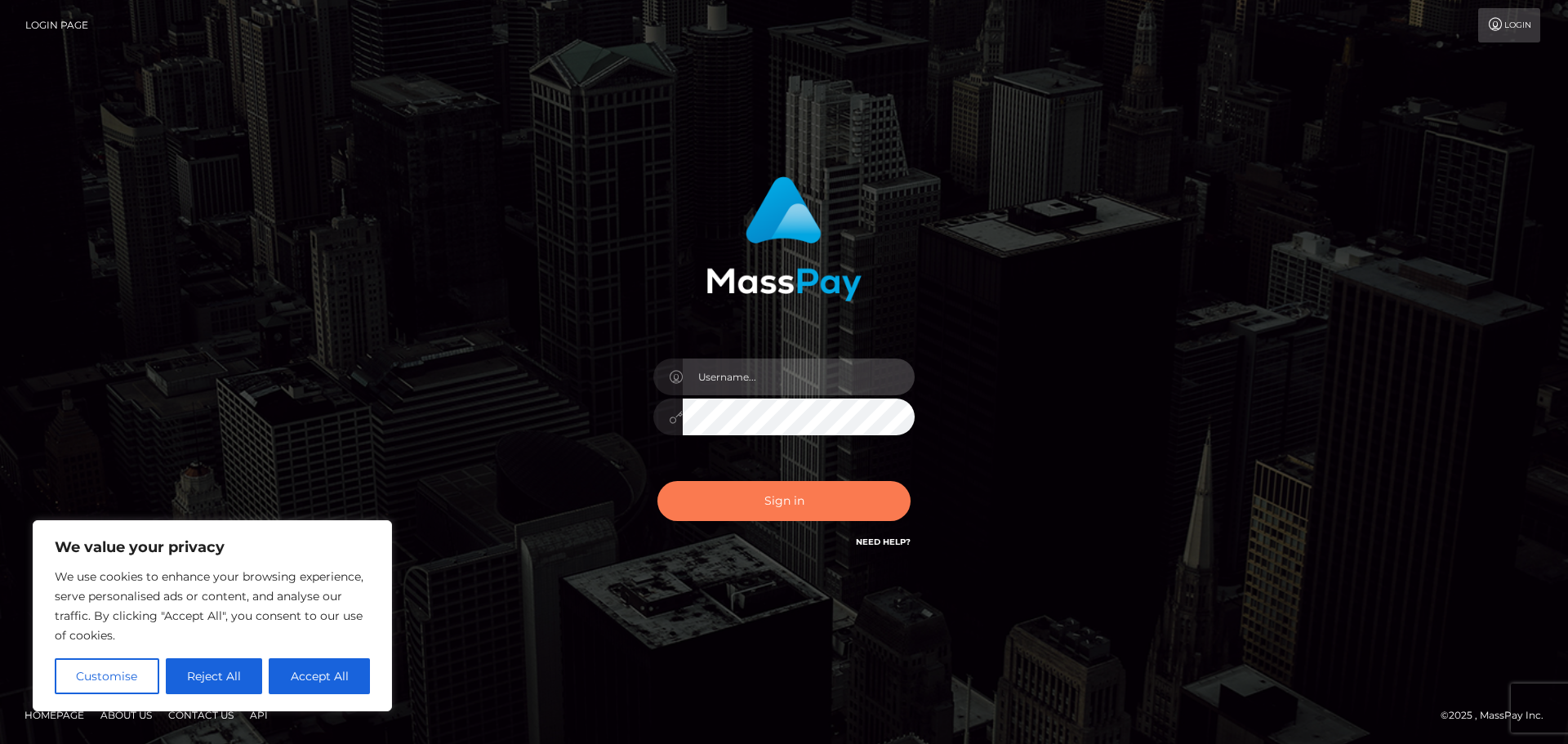
type input "hello.feetfinder"
click at [835, 506] on button "Sign in" at bounding box center [784, 501] width 253 height 40
